Goal: Task Accomplishment & Management: Manage account settings

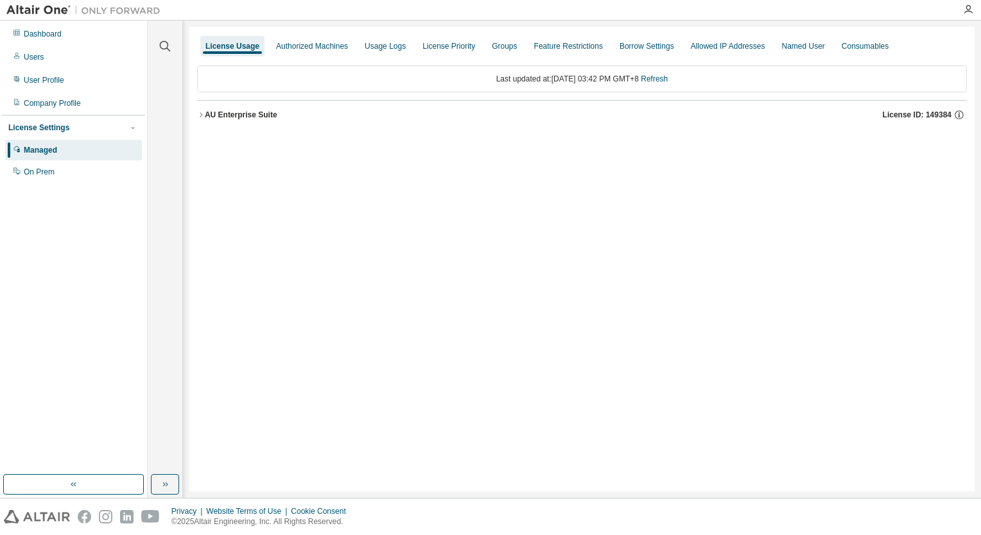
click at [202, 110] on button "AU Enterprise Suite License ID: 149384" at bounding box center [582, 115] width 770 height 28
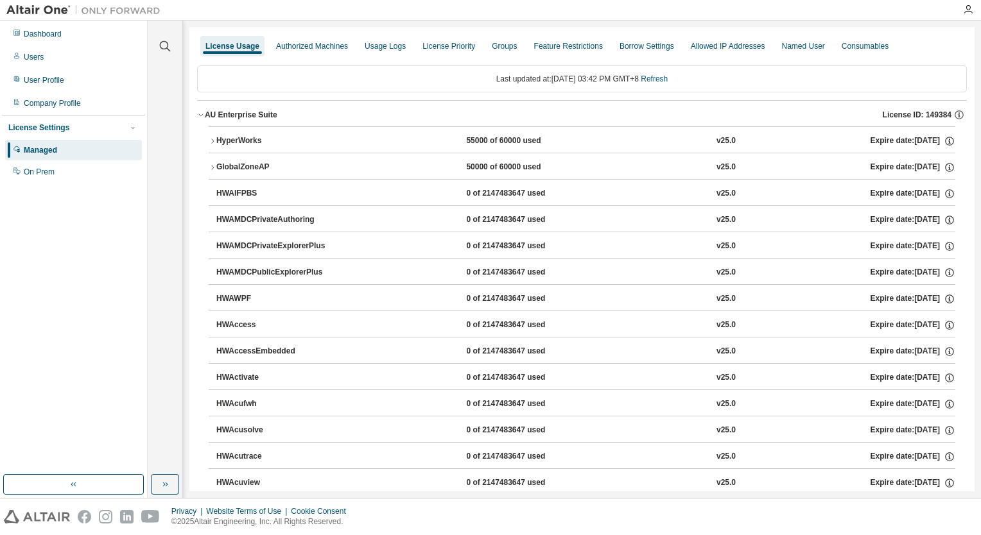
click at [212, 135] on button "HyperWorks 55000 of 60000 used v25.0 Expire date: 2026-02-08" at bounding box center [582, 141] width 747 height 28
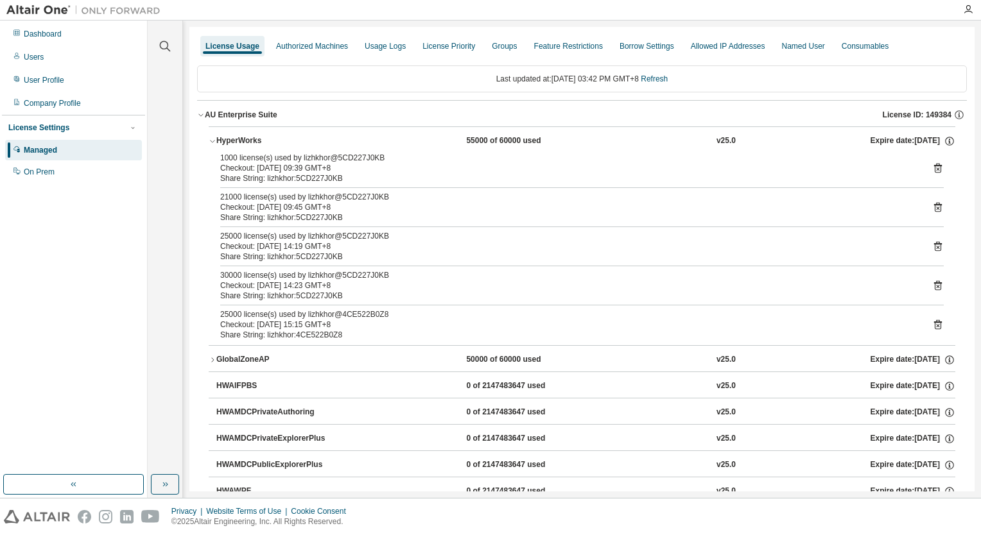
click at [214, 356] on icon "button" at bounding box center [213, 360] width 8 height 8
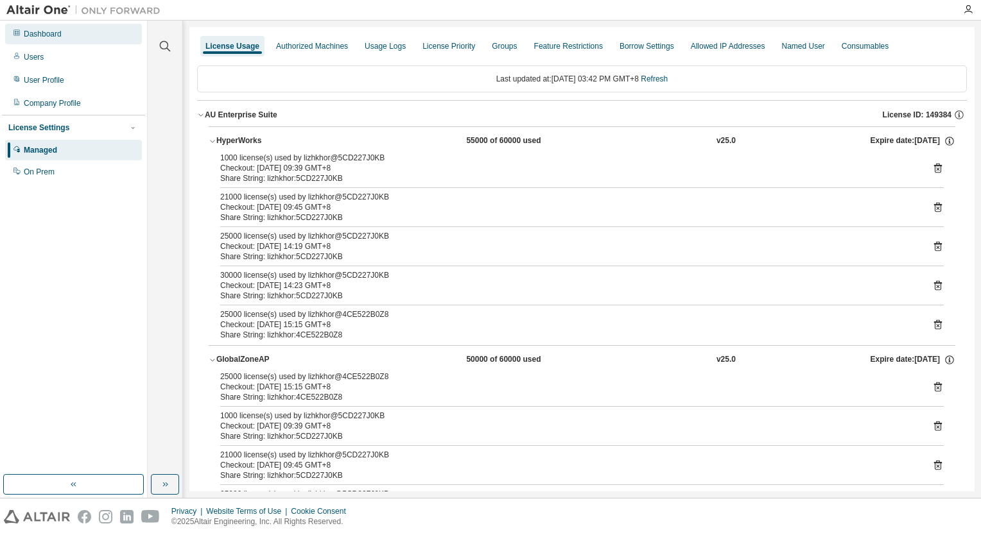
click at [100, 42] on div "Dashboard" at bounding box center [73, 34] width 137 height 21
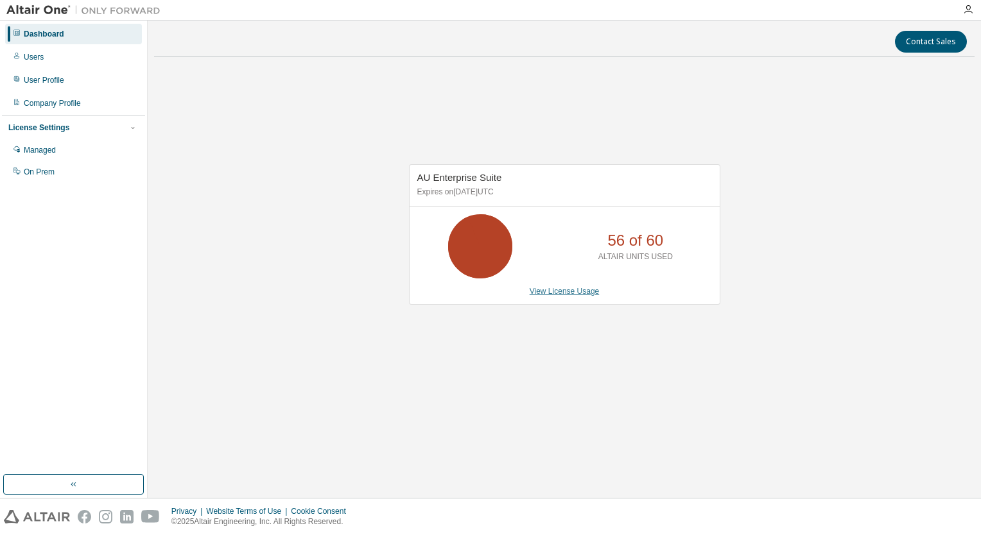
click at [552, 289] on link "View License Usage" at bounding box center [565, 291] width 70 height 9
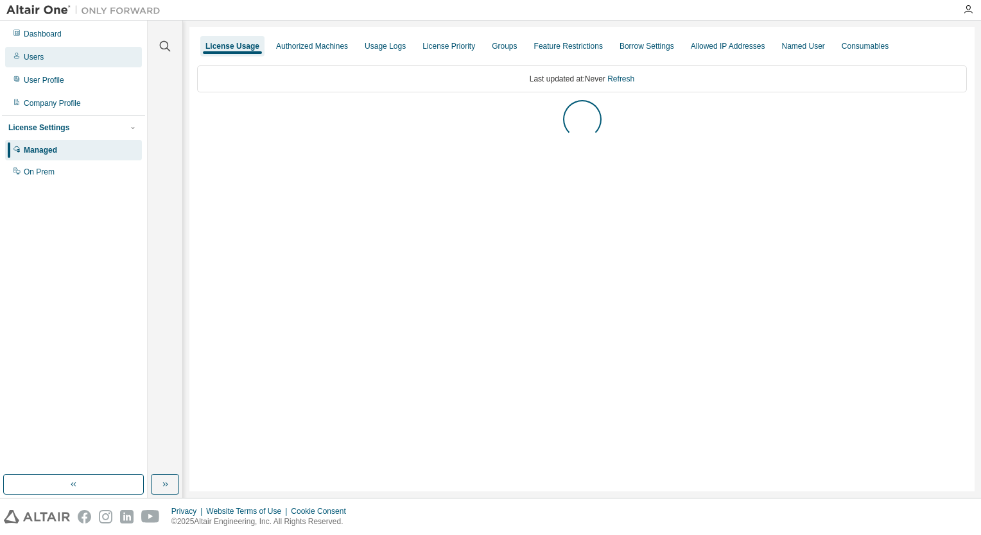
click at [27, 53] on div "Users" at bounding box center [34, 57] width 20 height 10
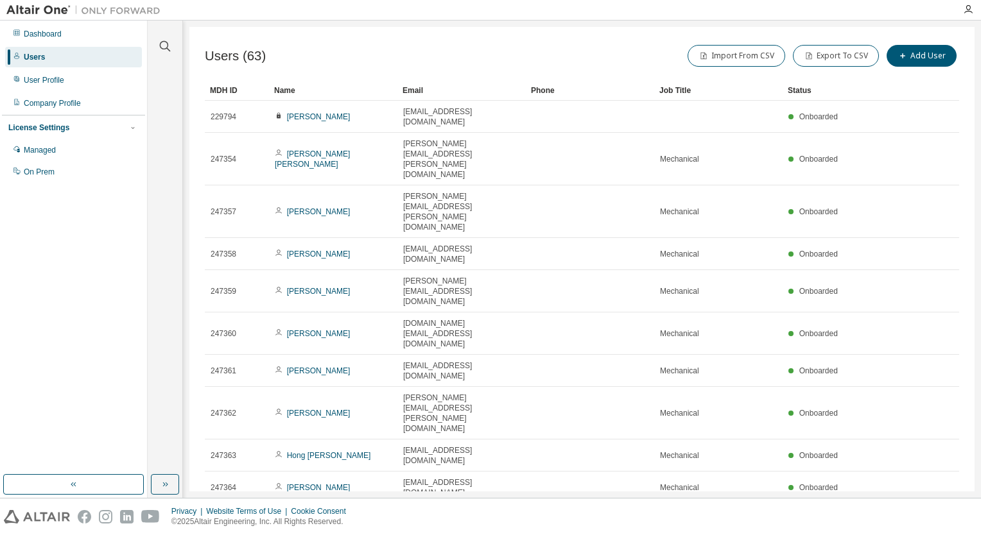
click at [929, 512] on icon "button" at bounding box center [926, 519] width 15 height 15
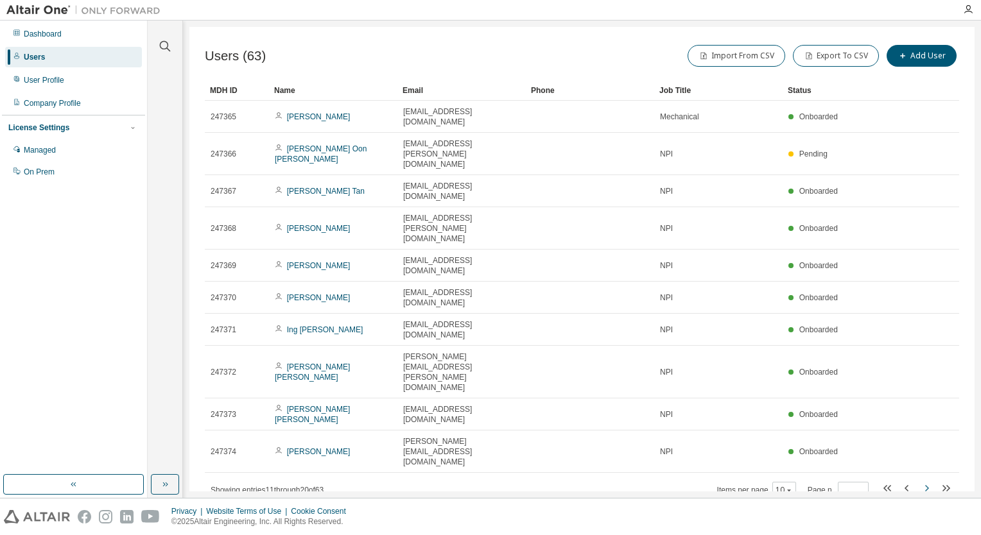
click at [929, 481] on icon "button" at bounding box center [926, 488] width 15 height 15
type input "*"
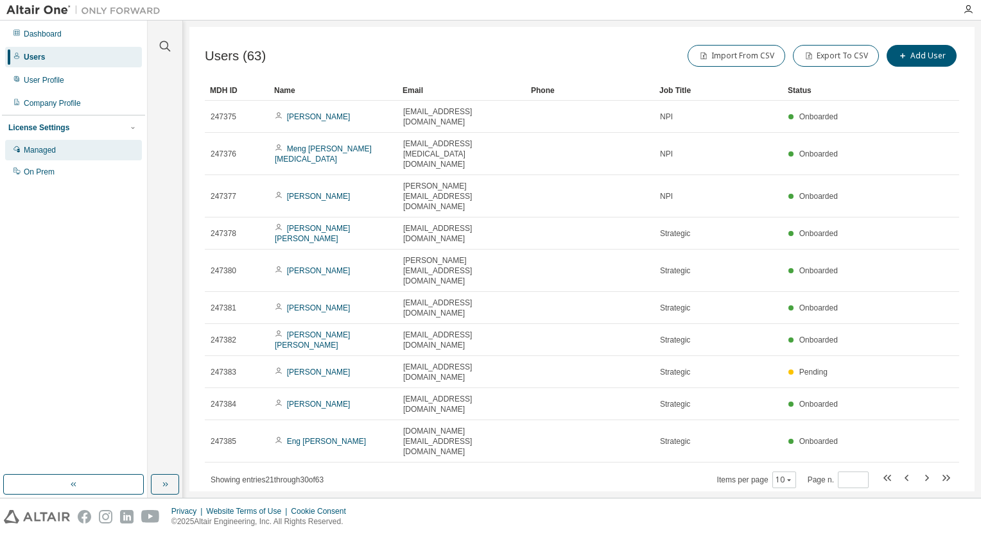
click at [67, 150] on div "Managed" at bounding box center [73, 150] width 137 height 21
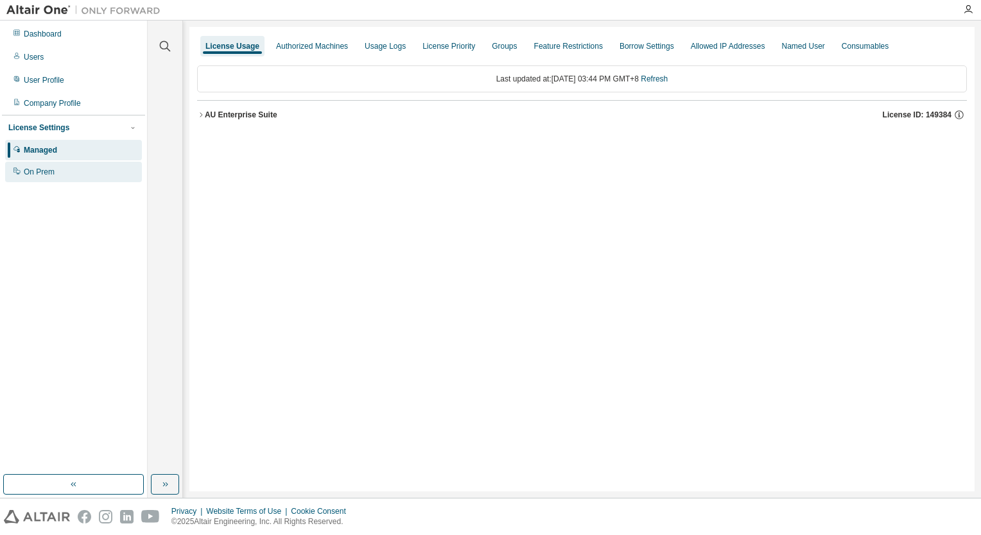
click at [63, 173] on div "On Prem" at bounding box center [73, 172] width 137 height 21
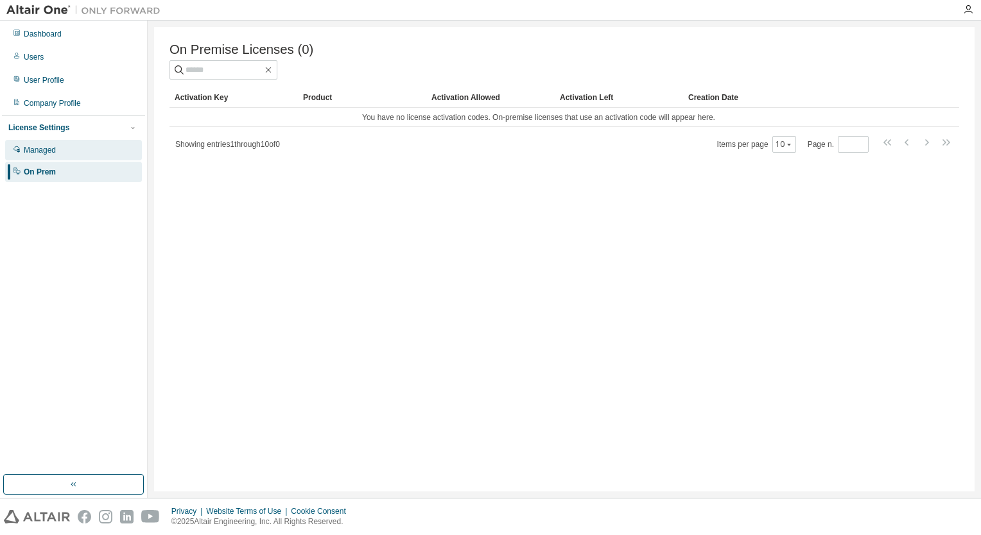
click at [63, 154] on div "Managed" at bounding box center [73, 150] width 137 height 21
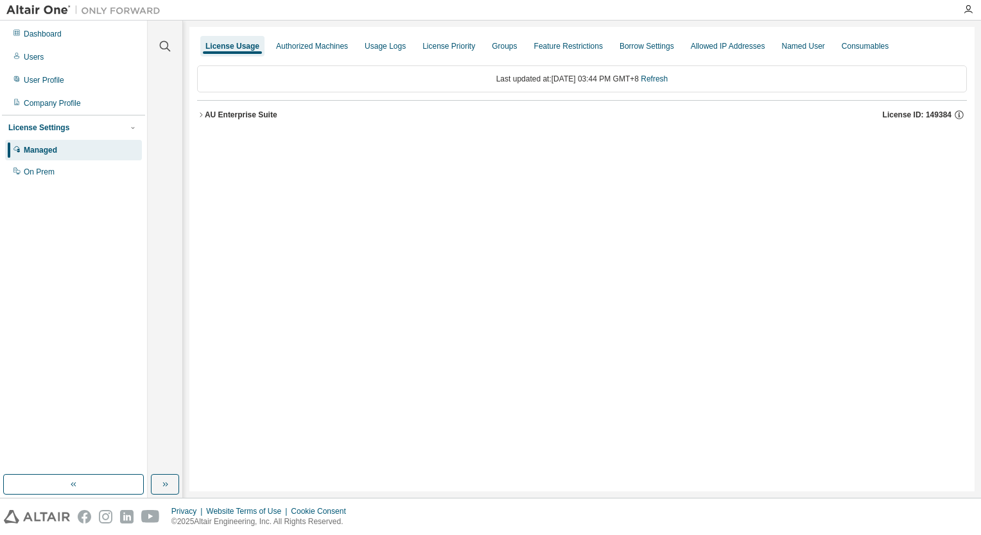
click at [203, 111] on icon "button" at bounding box center [201, 115] width 8 height 8
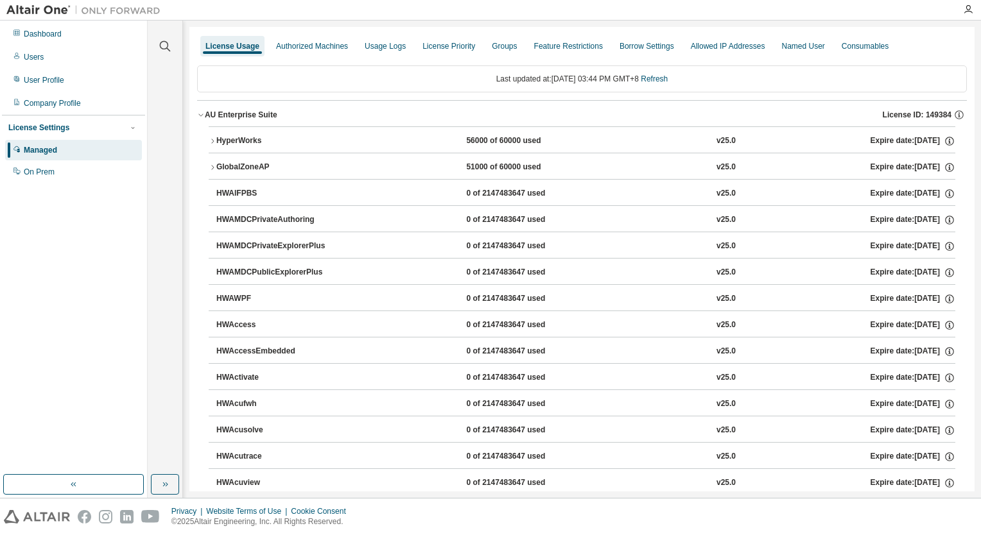
click at [211, 140] on icon "button" at bounding box center [213, 141] width 8 height 8
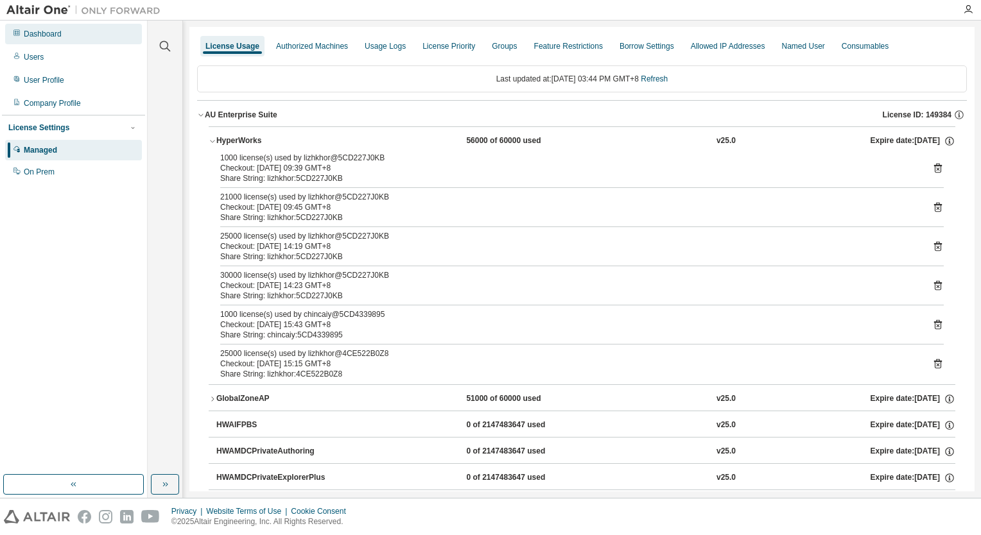
click at [39, 37] on div "Dashboard" at bounding box center [43, 34] width 38 height 10
